Goal: Information Seeking & Learning: Learn about a topic

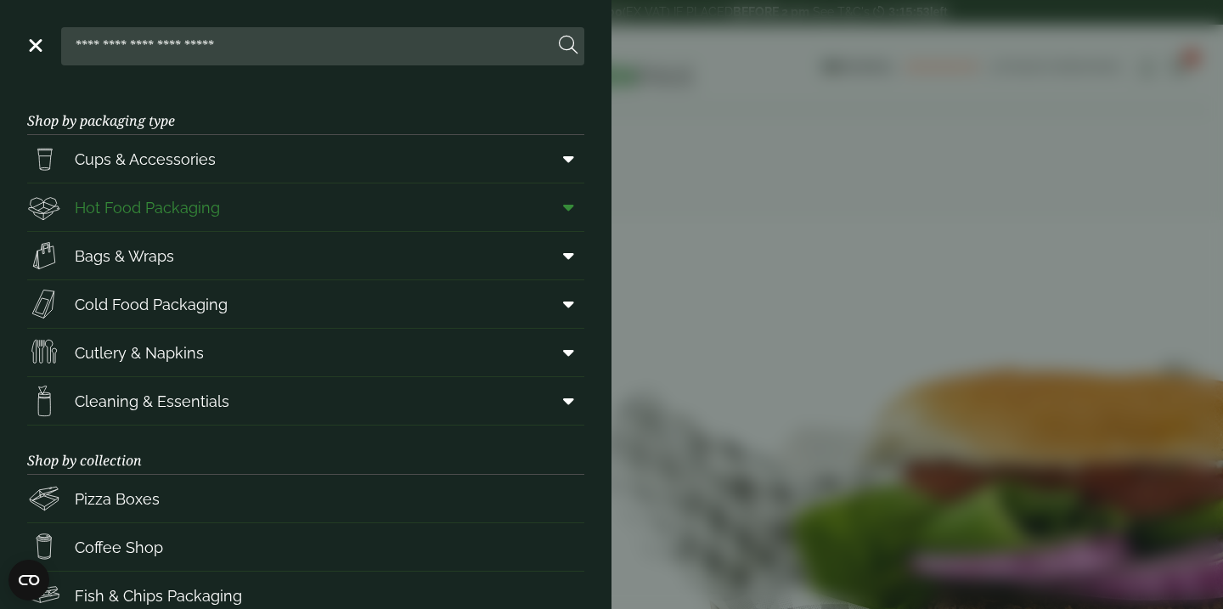
click at [135, 212] on span "Hot Food Packaging" at bounding box center [147, 207] width 145 height 23
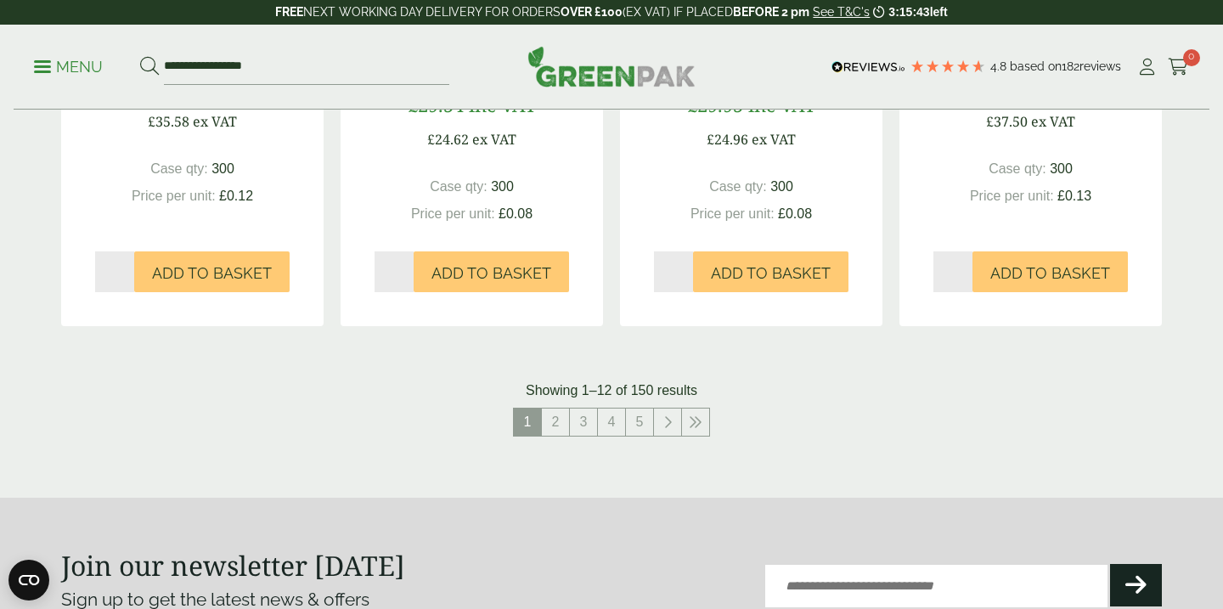
scroll to position [1865, 0]
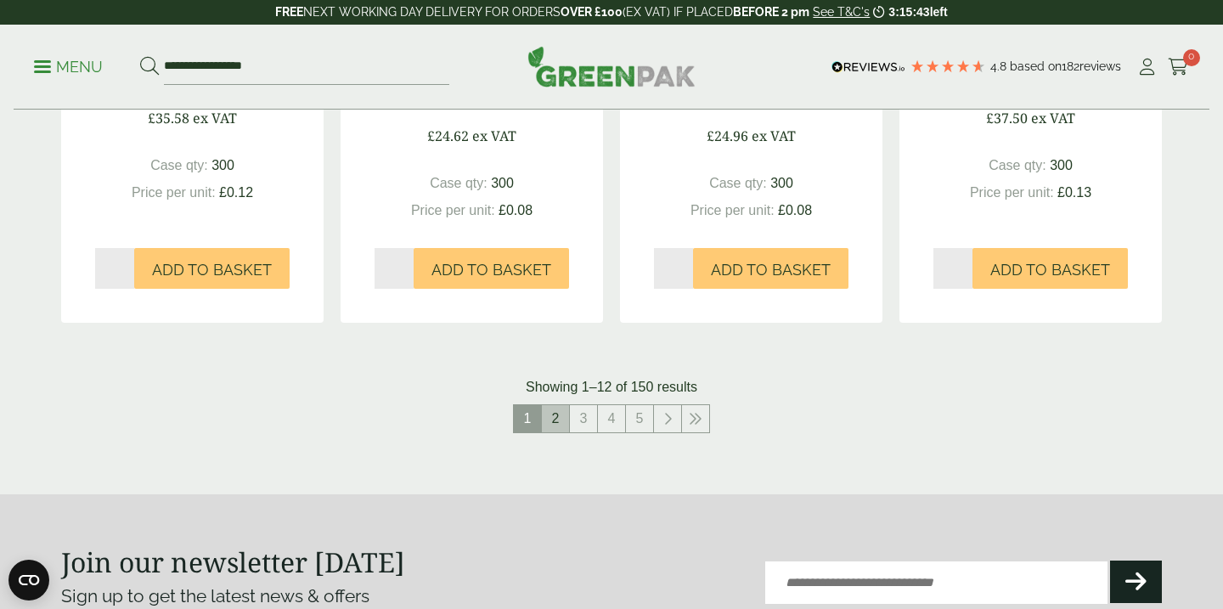
click at [554, 417] on link "2" at bounding box center [555, 418] width 27 height 27
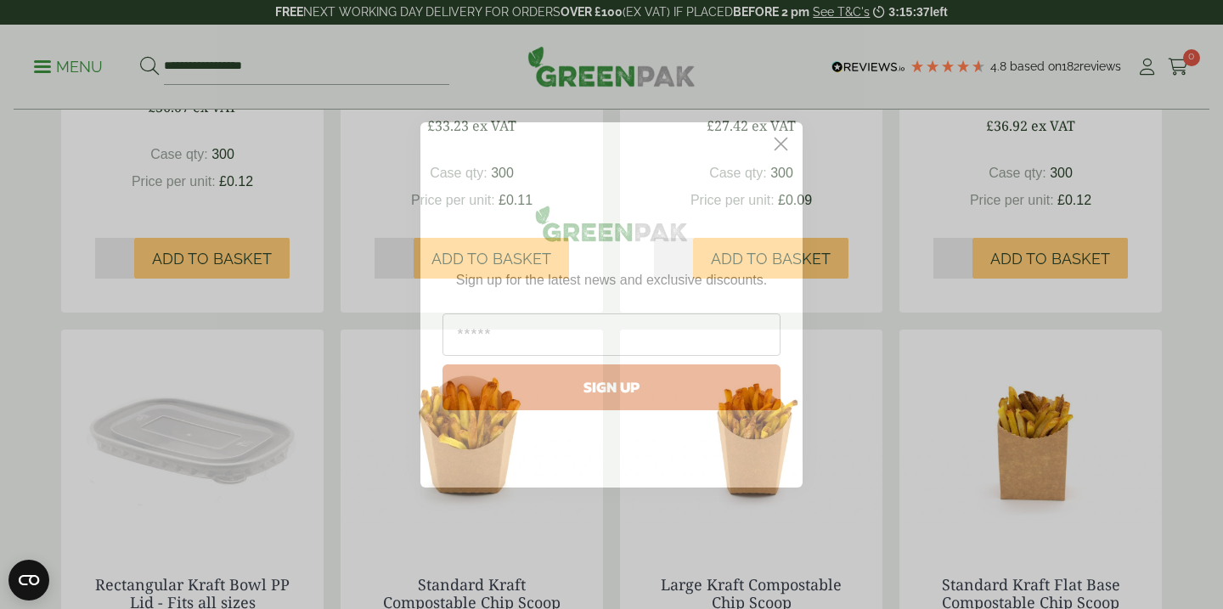
scroll to position [1504, 0]
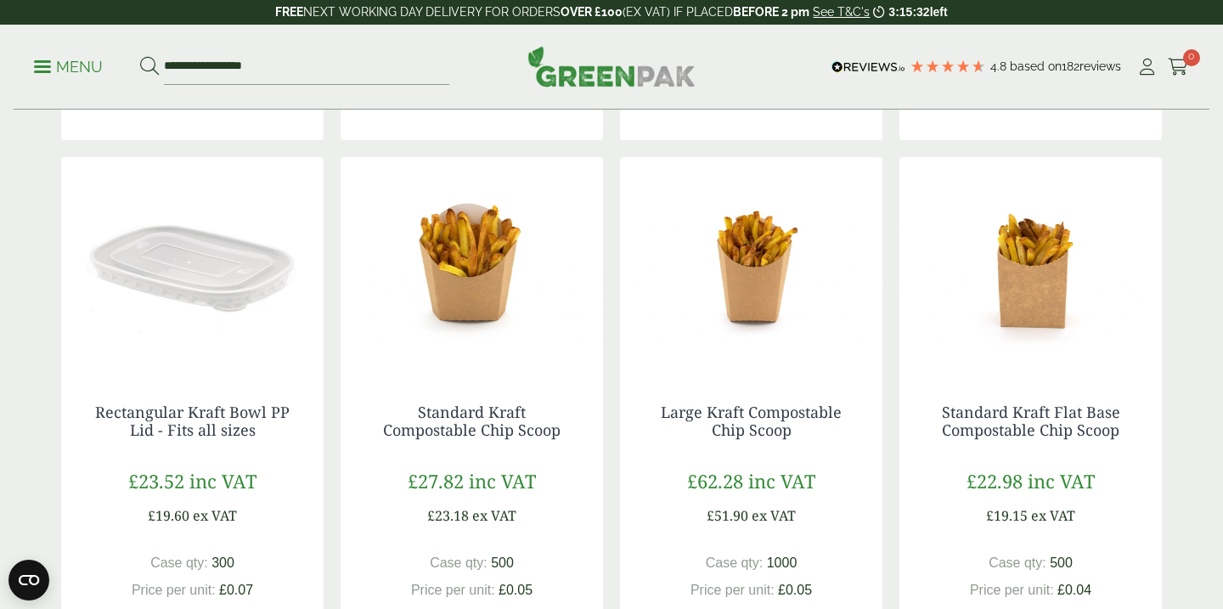
click at [185, 411] on link "Rectangular Kraft Bowl PP Lid - Fits all sizes" at bounding box center [192, 421] width 195 height 39
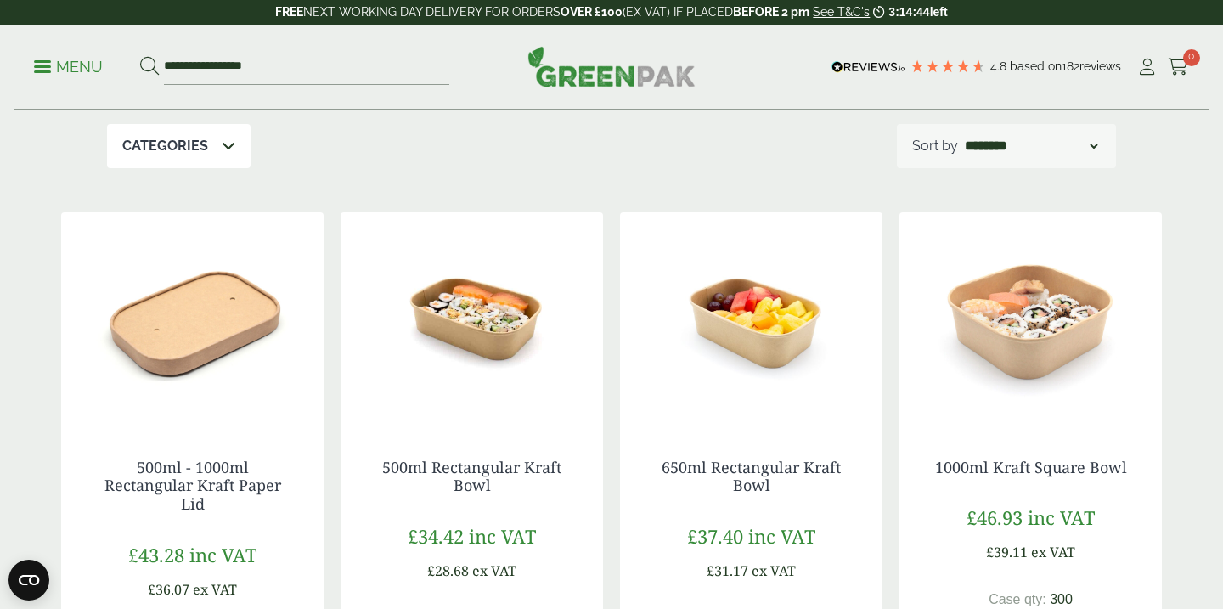
scroll to position [303, 0]
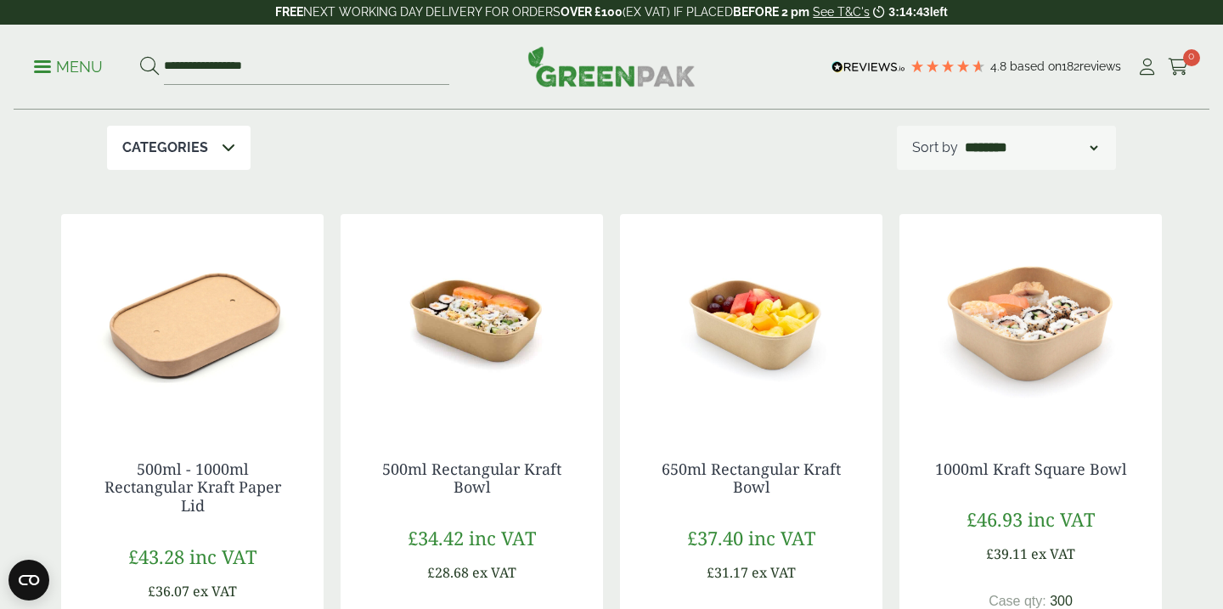
click at [172, 341] on img at bounding box center [192, 320] width 262 height 212
